Goal: Transaction & Acquisition: Download file/media

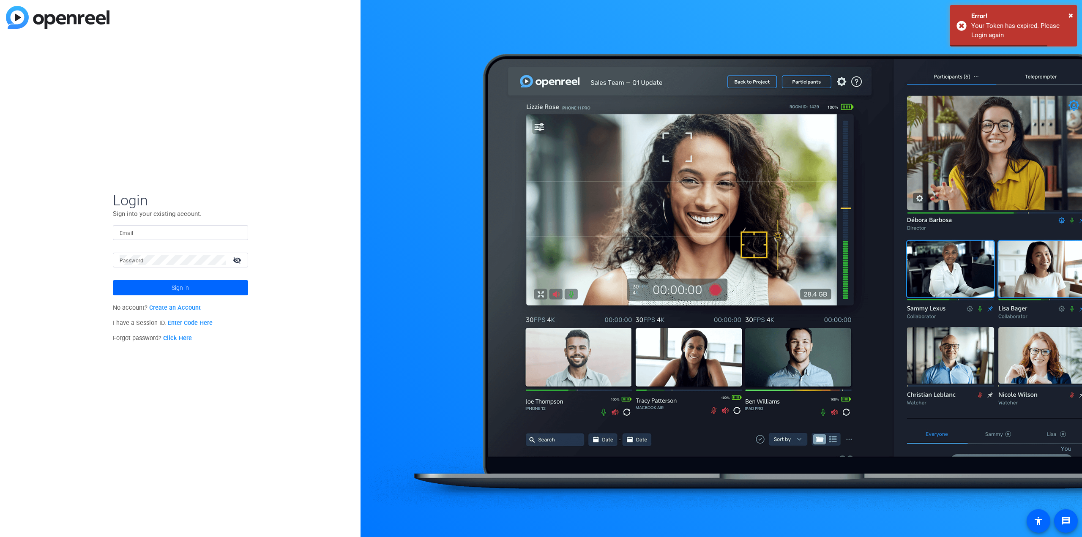
click at [158, 235] on input "Email" at bounding box center [181, 232] width 122 height 10
type input "pgalloantonio@axway.com"
drag, startPoint x: 197, startPoint y: 234, endPoint x: 193, endPoint y: 234, distance: 4.2
click at [193, 234] on input "pgalloantonio@axway.com" at bounding box center [181, 232] width 122 height 10
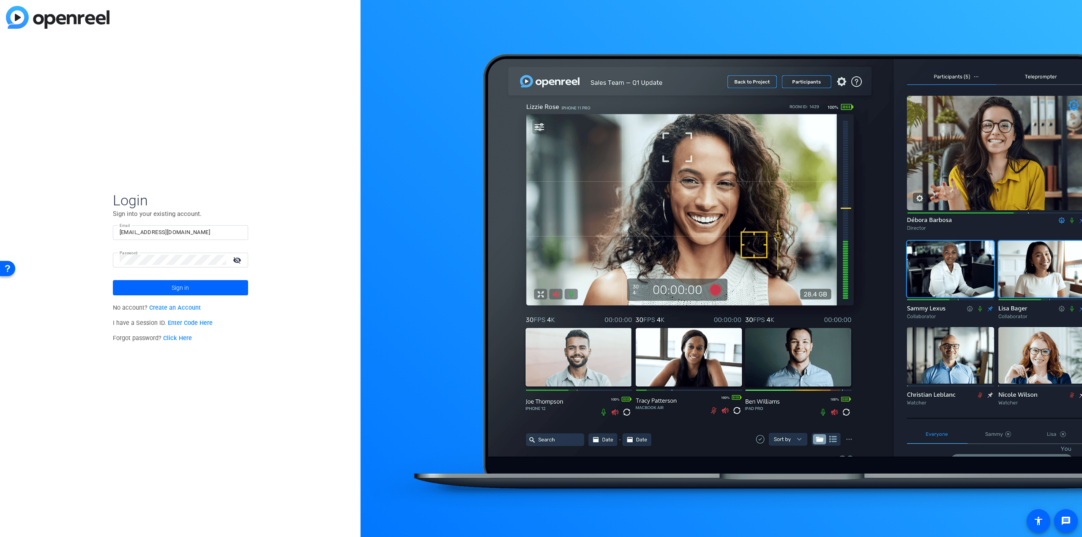
click at [233, 259] on mat-icon "visibility_off" at bounding box center [238, 260] width 20 height 12
click at [191, 285] on span at bounding box center [180, 288] width 135 height 20
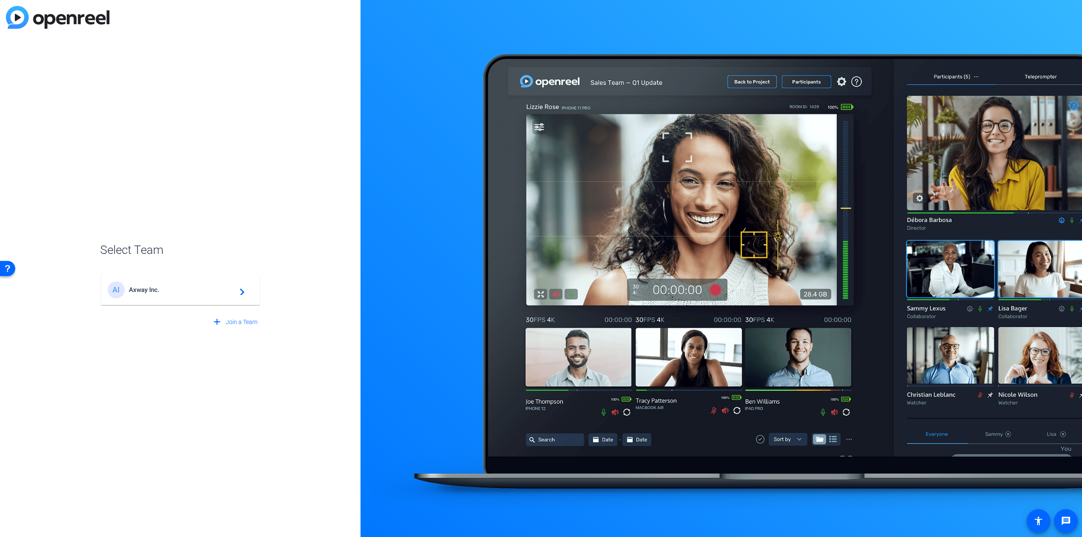
click at [191, 290] on span "Axway Inc." at bounding box center [182, 290] width 106 height 8
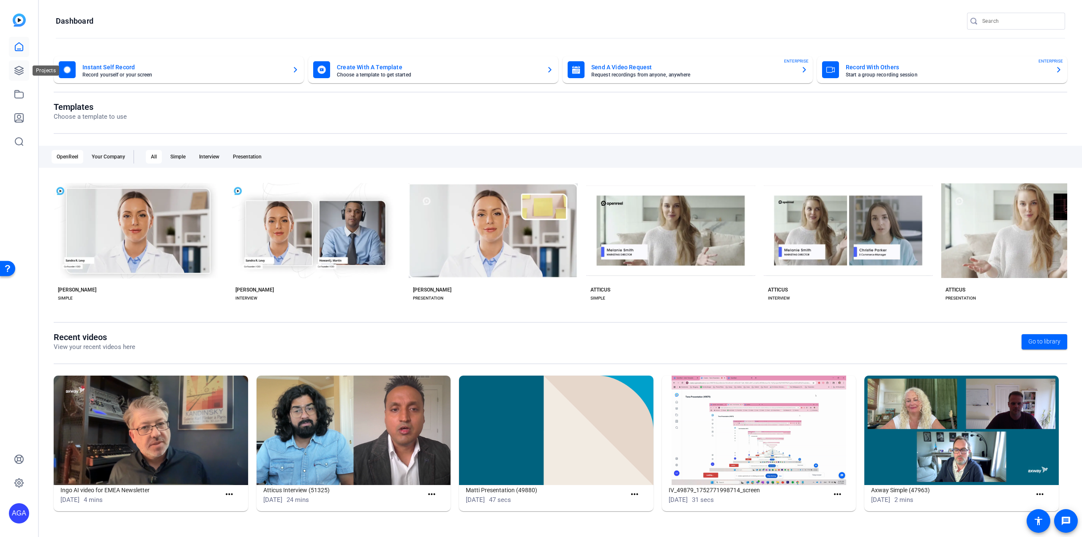
click at [19, 71] on icon at bounding box center [19, 71] width 10 height 10
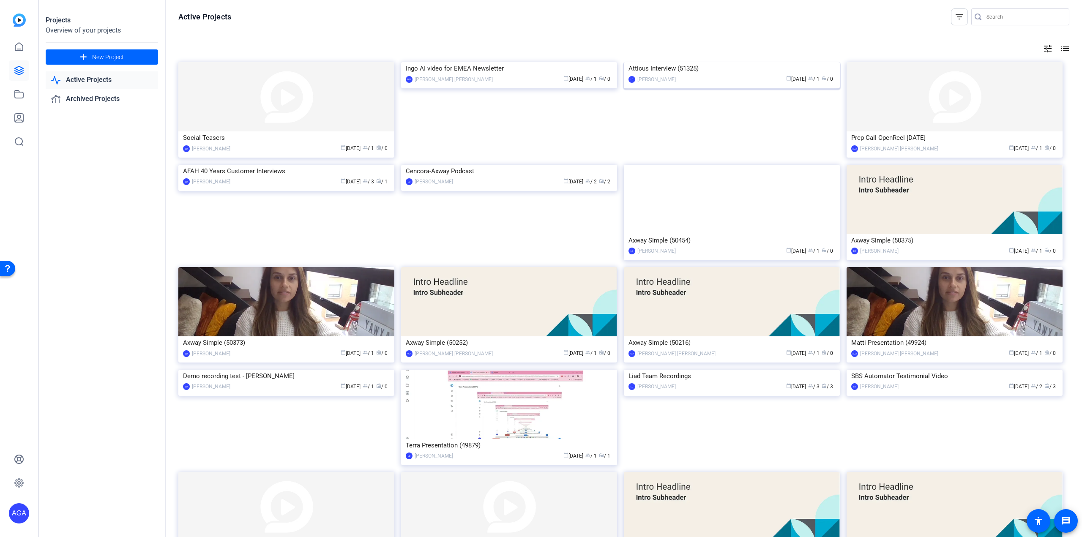
click at [718, 62] on img at bounding box center [732, 62] width 216 height 0
click at [479, 178] on div "Cencora-Axway Podcast" at bounding box center [509, 171] width 207 height 13
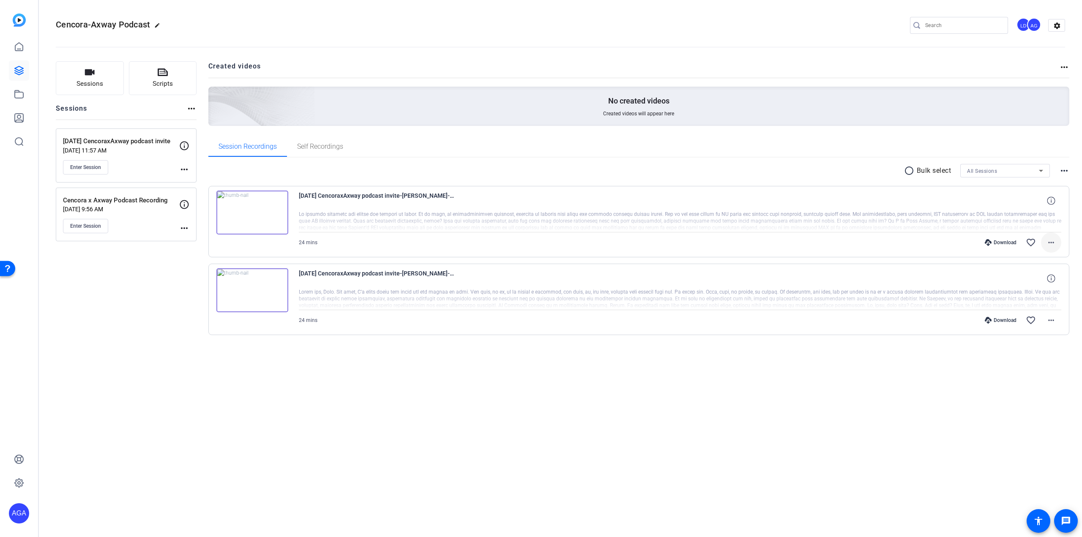
click at [1058, 243] on span at bounding box center [1051, 242] width 20 height 20
click at [1034, 279] on span "Download MP4" at bounding box center [1029, 281] width 51 height 10
click at [1050, 323] on mat-icon "more_horiz" at bounding box center [1051, 320] width 10 height 10
click at [1027, 360] on span "Download MP4" at bounding box center [1029, 358] width 51 height 10
click at [799, 342] on div "radio_button_unchecked Bulk select All Sessions more_horiz [DATE] CencoraxAxway…" at bounding box center [639, 260] width 862 height 205
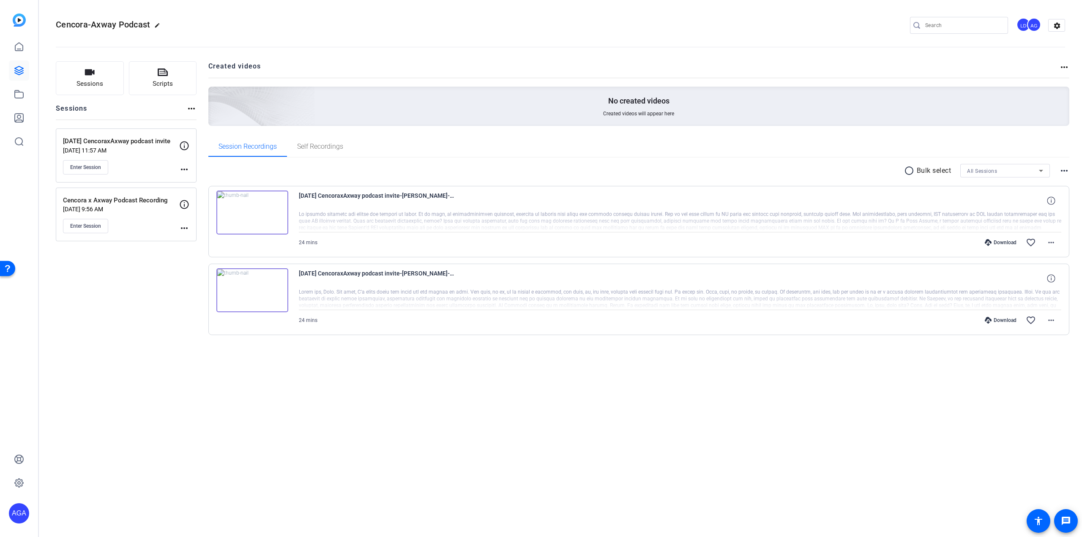
click at [870, 313] on div "Download favorite_border more_horiz" at bounding box center [795, 320] width 534 height 20
click at [752, 485] on div "Cencora-Axway Podcast edit LD AG settings Sessions Scripts Sessions more_horiz …" at bounding box center [560, 268] width 1043 height 537
